Goal: Transaction & Acquisition: Purchase product/service

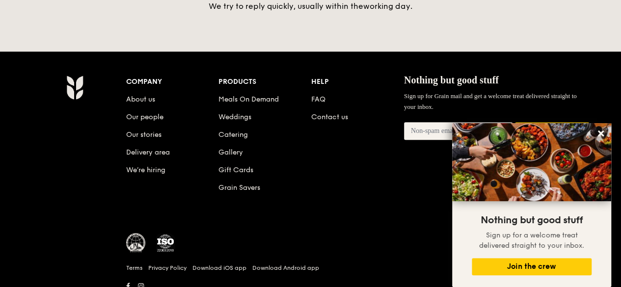
scroll to position [2375, 0]
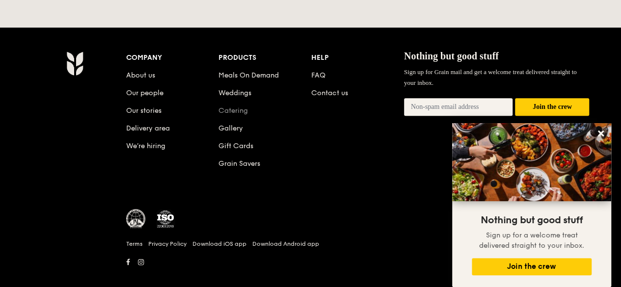
click at [235, 107] on link "Catering" at bounding box center [233, 111] width 29 height 8
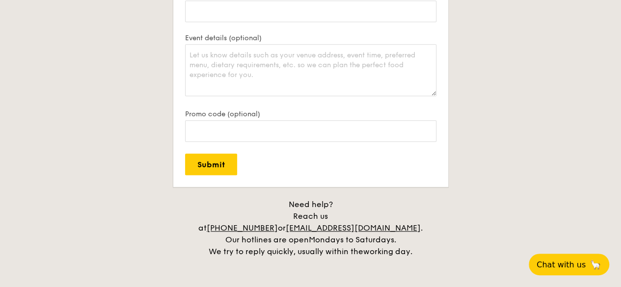
scroll to position [2375, 0]
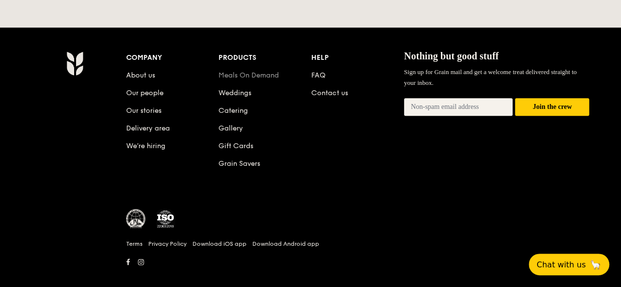
click at [265, 71] on link "Meals On Demand" at bounding box center [249, 75] width 60 height 8
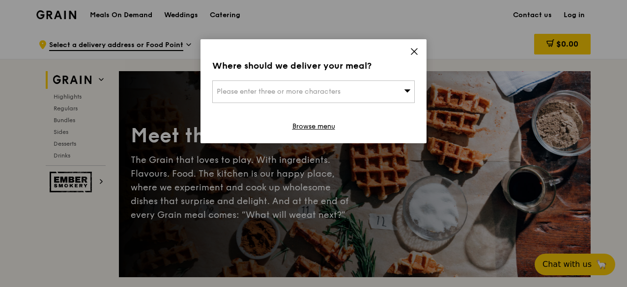
click at [409, 50] on div "Where should we deliver your meal? Please enter three or more characters Browse…" at bounding box center [313, 91] width 226 height 104
click at [415, 54] on icon at bounding box center [414, 51] width 9 height 9
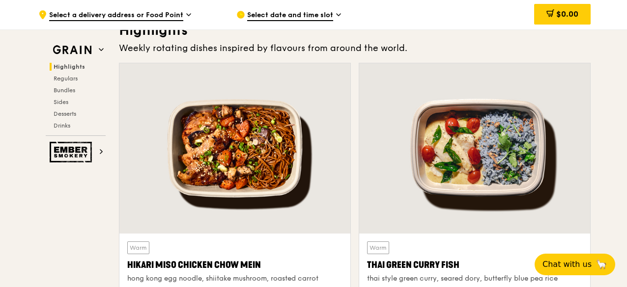
scroll to position [393, 0]
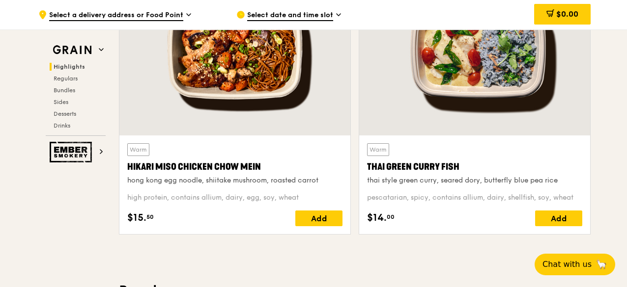
click at [72, 95] on div "Highlights Regulars Bundles Sides Desserts Drinks" at bounding box center [76, 96] width 60 height 67
click at [74, 88] on span "Bundles" at bounding box center [65, 90] width 23 height 7
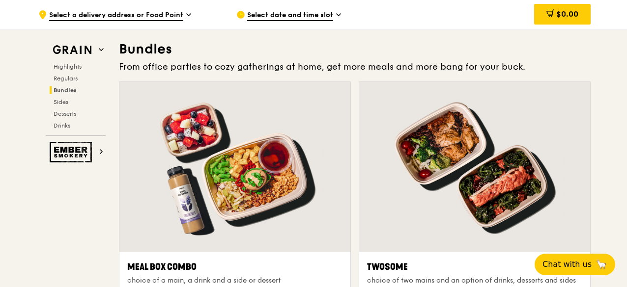
scroll to position [1894, 0]
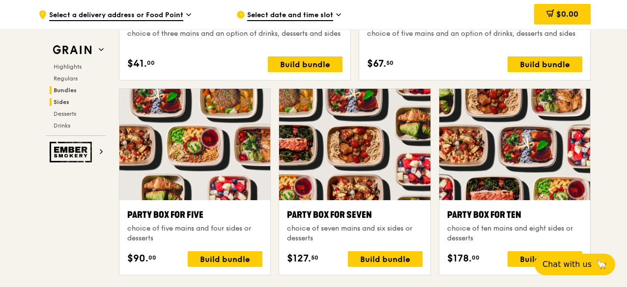
click at [66, 102] on span "Sides" at bounding box center [62, 102] width 16 height 7
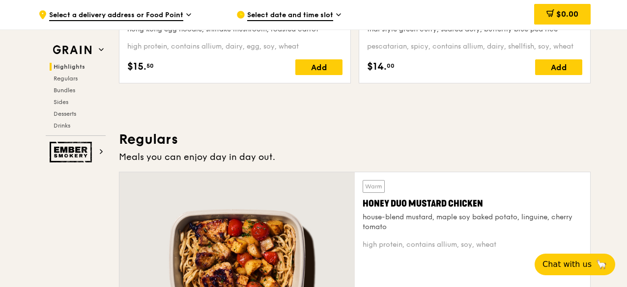
scroll to position [643, 0]
